Goal: Information Seeking & Learning: Learn about a topic

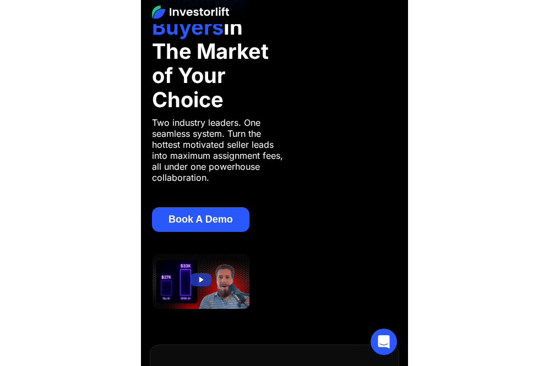
scroll to position [181, 0]
